Goal: Transaction & Acquisition: Purchase product/service

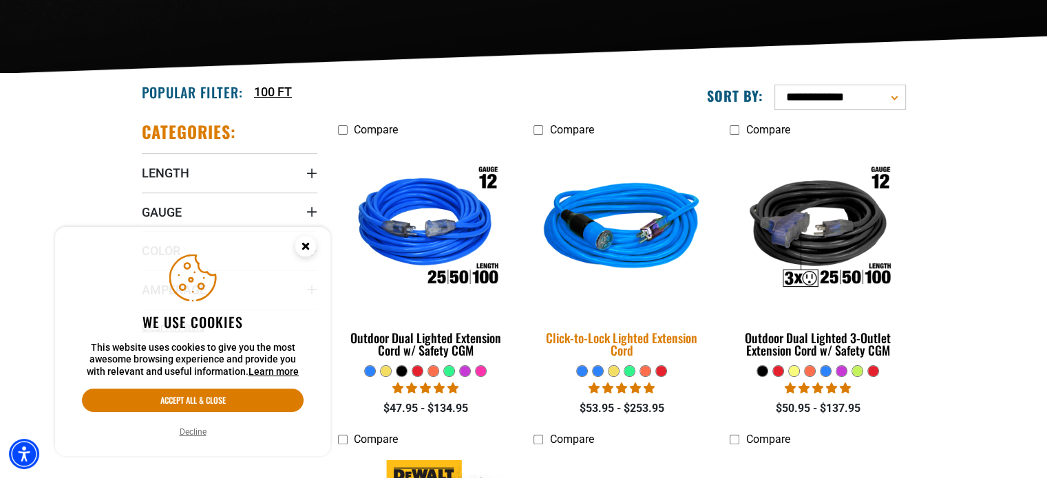
click at [602, 219] on img at bounding box center [621, 229] width 193 height 176
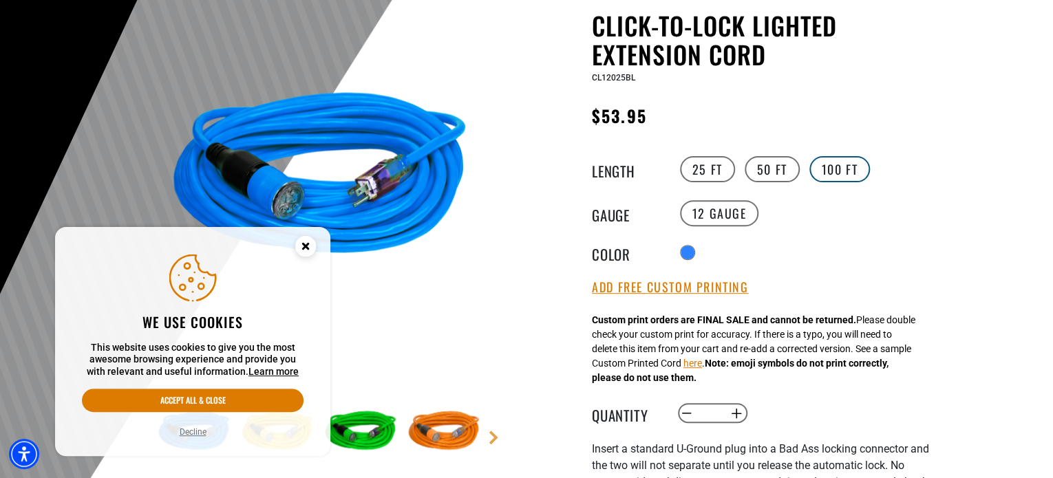
click at [825, 168] on label "100 FT" at bounding box center [839, 169] width 61 height 26
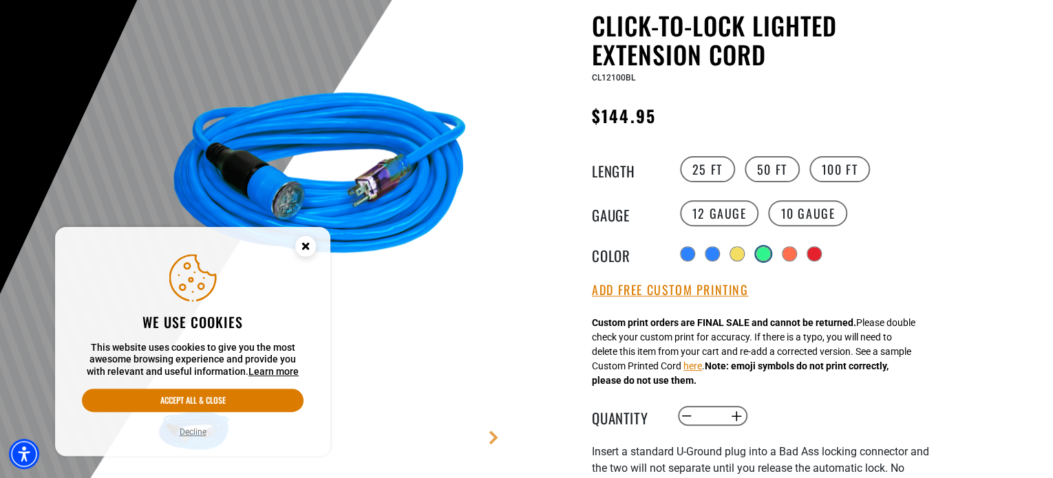
click at [766, 255] on div "products.product.variant_sold_out_or_unavailable" at bounding box center [763, 254] width 14 height 14
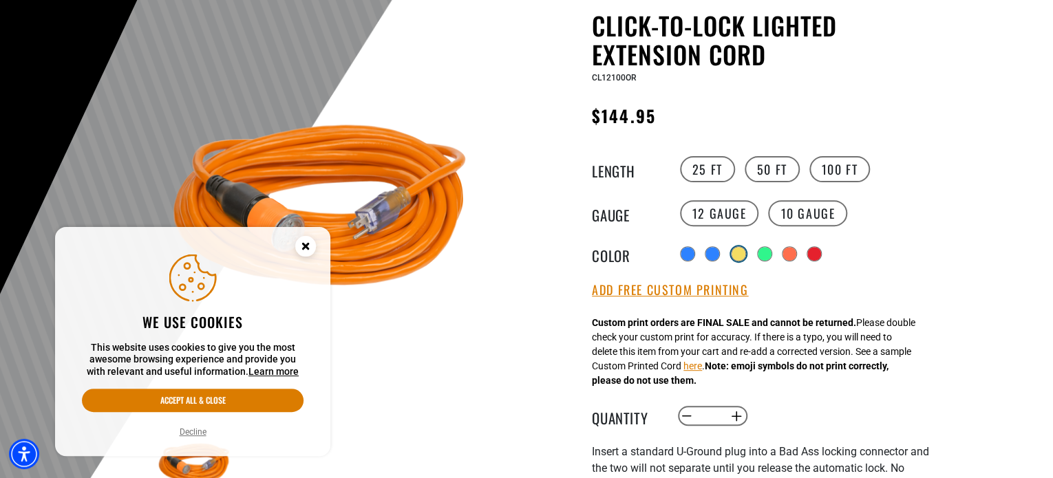
click at [733, 255] on div "products.product.variant_sold_out_or_unavailable" at bounding box center [738, 254] width 14 height 14
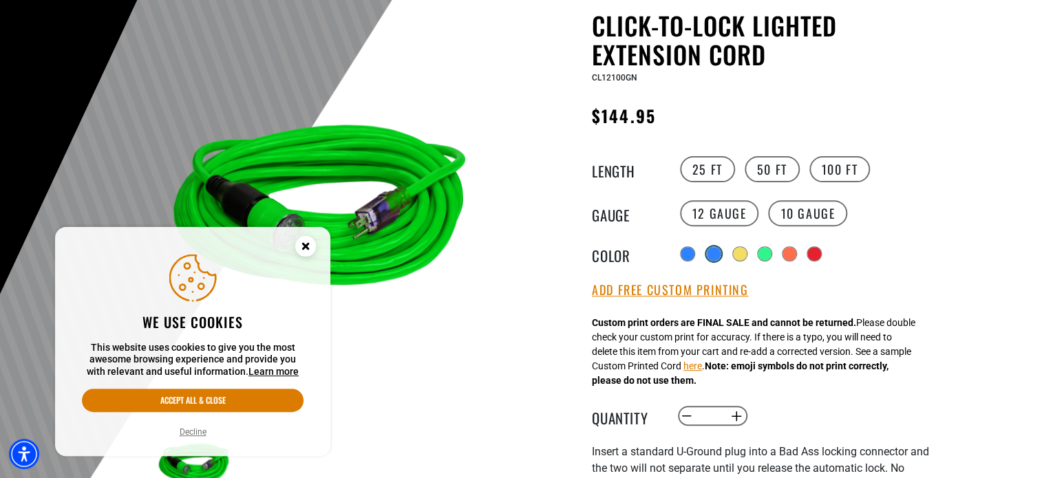
click at [709, 255] on div "products.product.variant_sold_out_or_unavailable" at bounding box center [714, 254] width 14 height 14
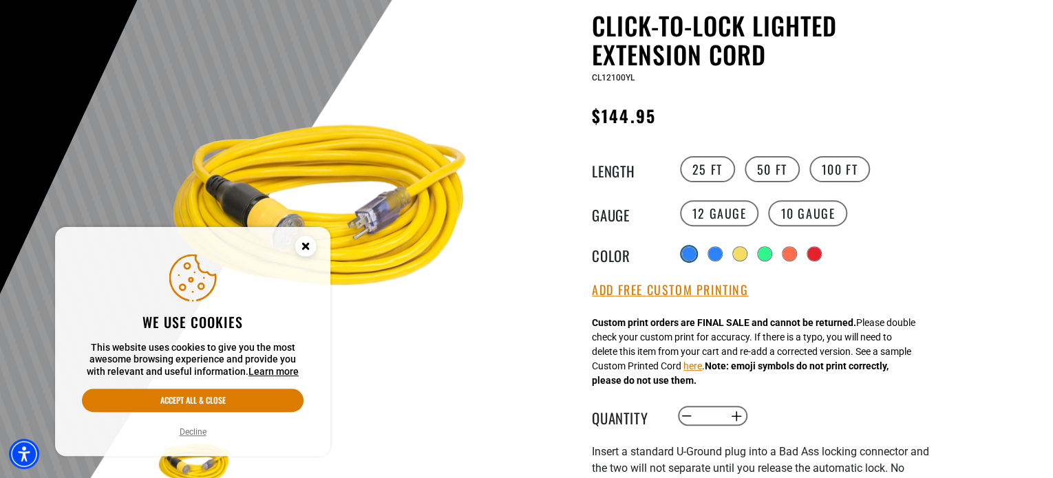
click at [691, 257] on div at bounding box center [689, 254] width 14 height 14
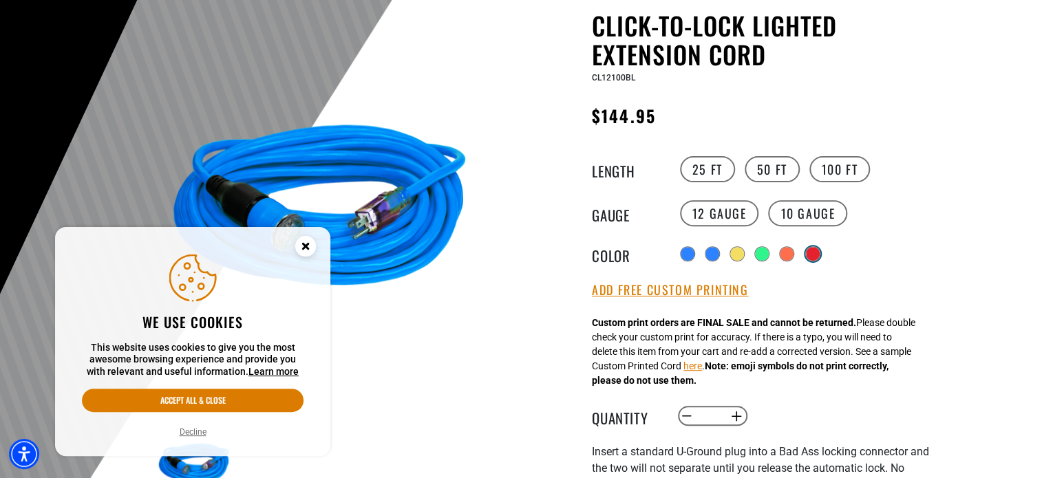
click at [813, 253] on div "products.product.variant_sold_out_or_unavailable" at bounding box center [813, 254] width 14 height 14
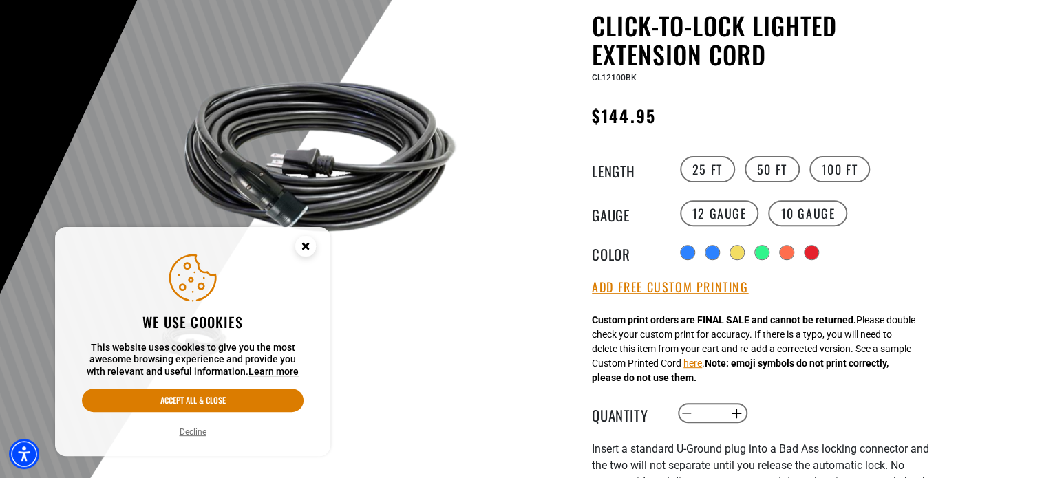
click at [831, 253] on div "Radio button products.product.variant_sold_out_or_unavailable products.product.…" at bounding box center [802, 253] width 253 height 22
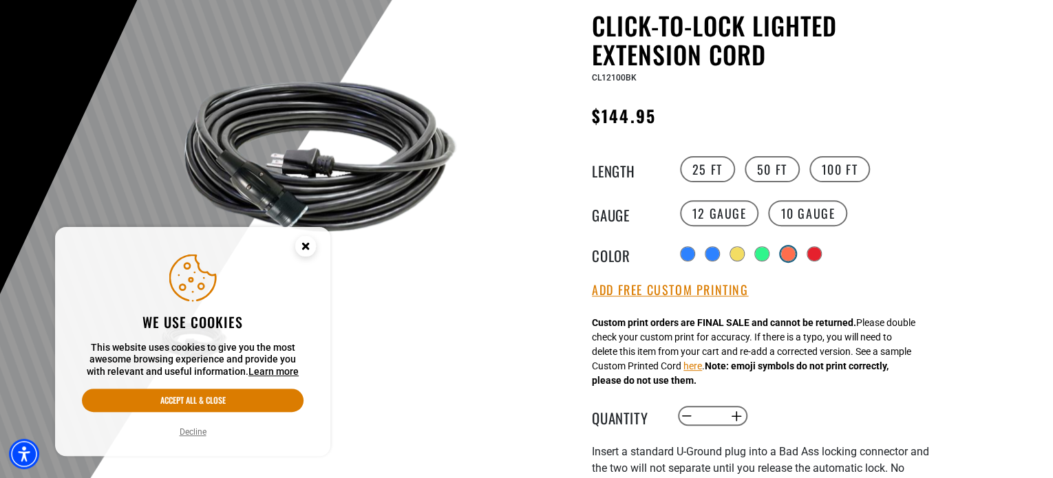
click at [786, 253] on div "products.product.variant_sold_out_or_unavailable" at bounding box center [788, 254] width 14 height 14
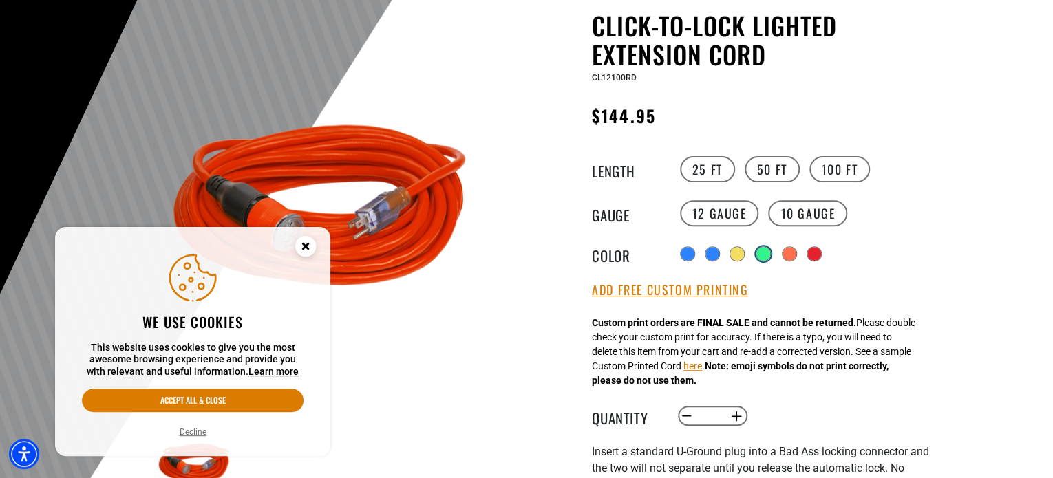
click at [757, 258] on div "products.product.variant_sold_out_or_unavailable" at bounding box center [763, 254] width 14 height 14
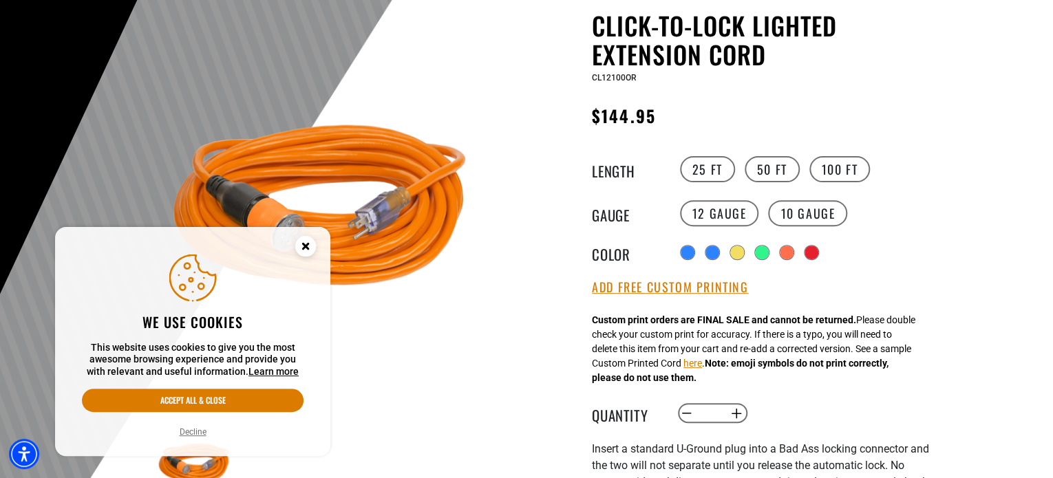
click at [311, 244] on circle "Close this option" at bounding box center [305, 246] width 21 height 21
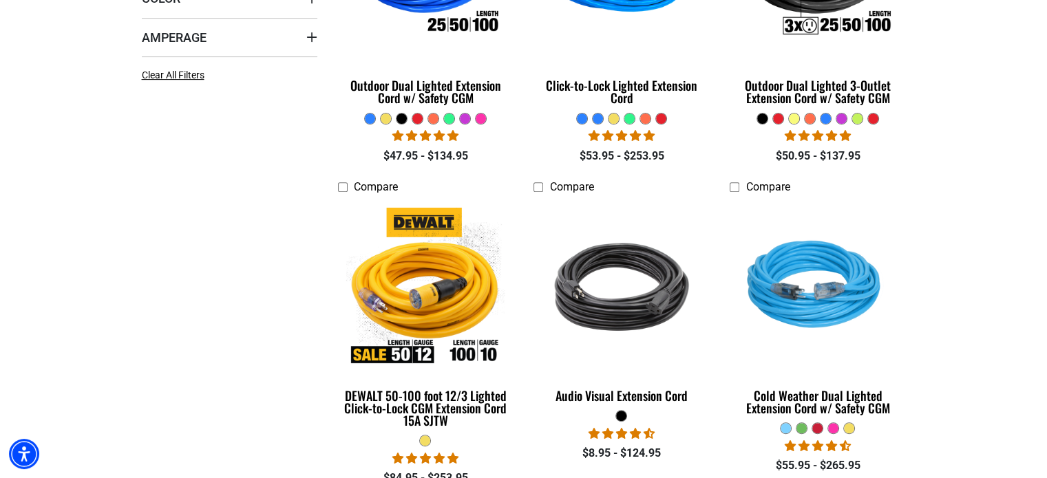
scroll to position [619, 0]
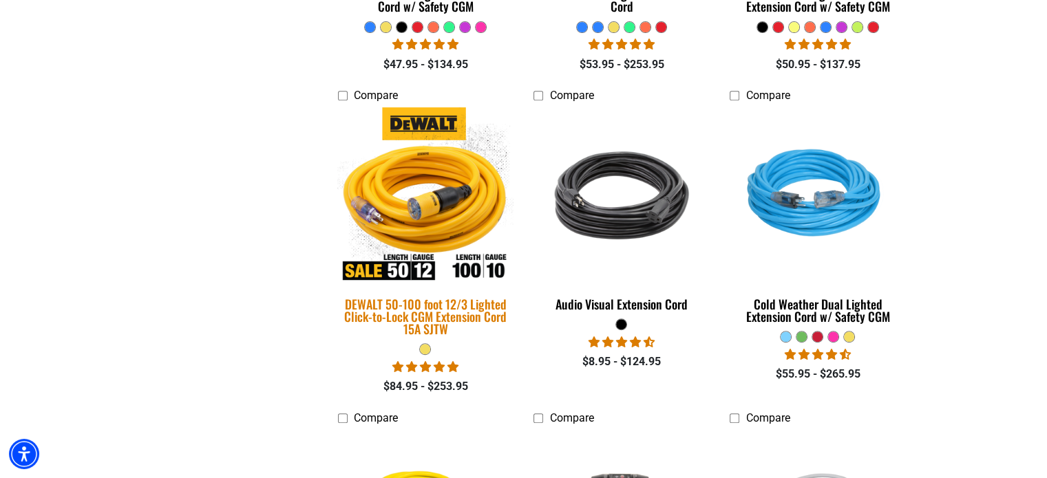
click at [434, 259] on img at bounding box center [425, 195] width 193 height 176
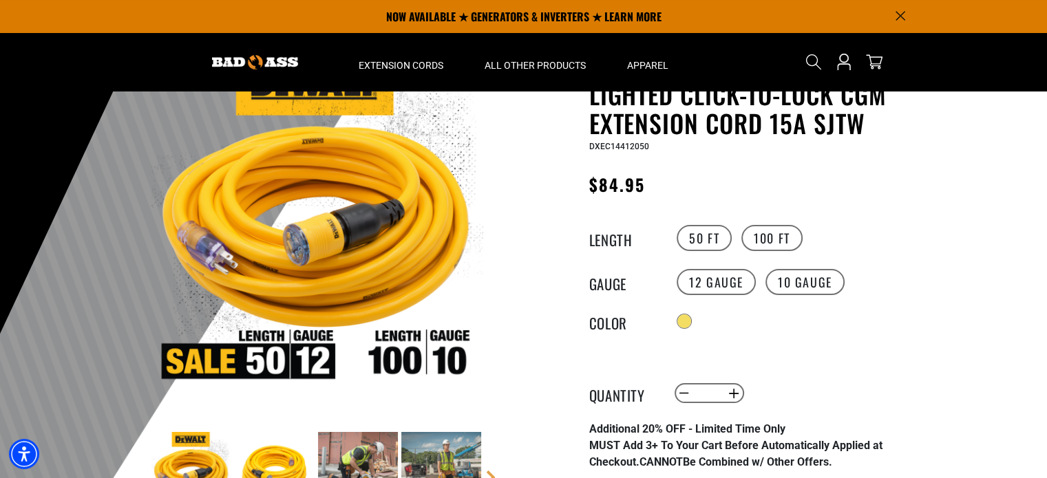
scroll to position [96, 0]
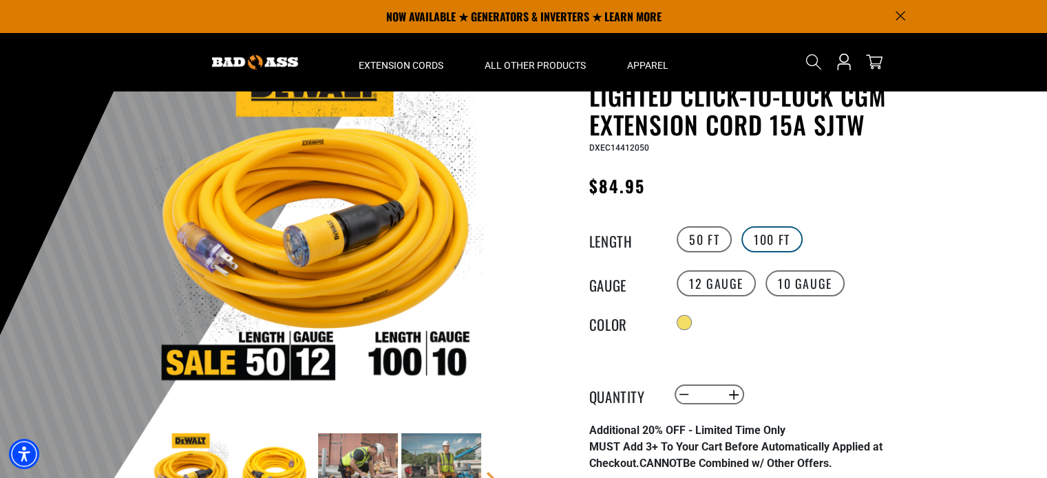
click at [787, 233] on label "100 FT" at bounding box center [771, 239] width 61 height 26
click at [789, 283] on label "10 Gauge" at bounding box center [804, 283] width 79 height 26
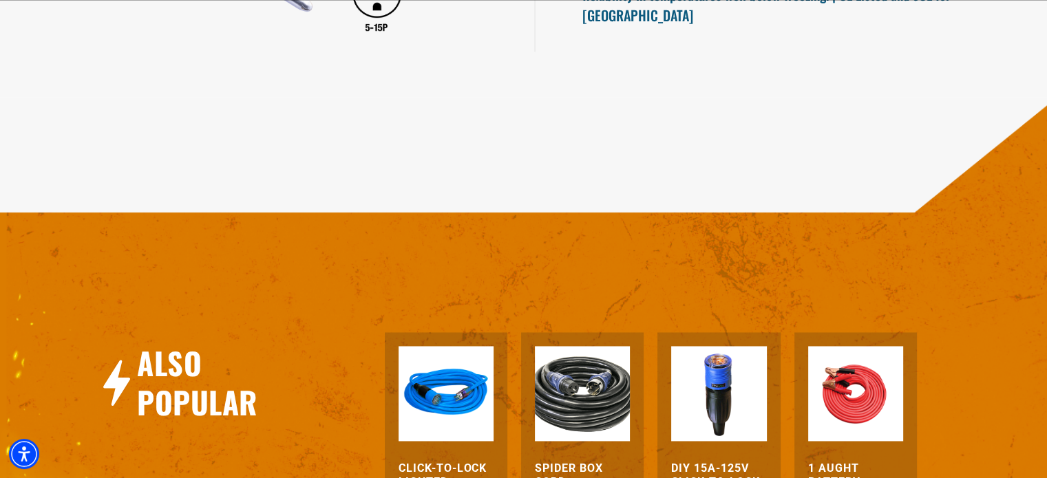
scroll to position [2023, 0]
